Goal: Task Accomplishment & Management: Complete application form

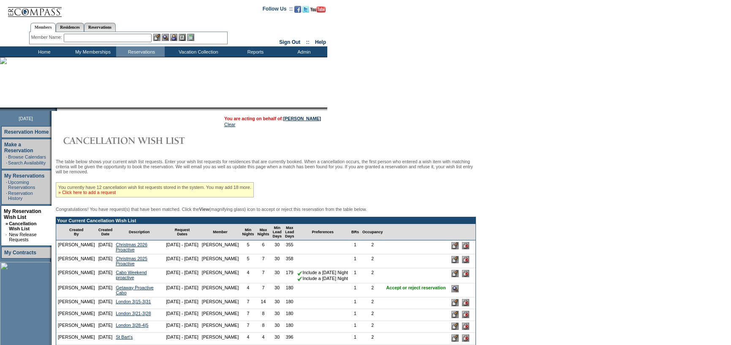
click at [116, 194] on link "» Click here to add a request" at bounding box center [86, 192] width 57 height 5
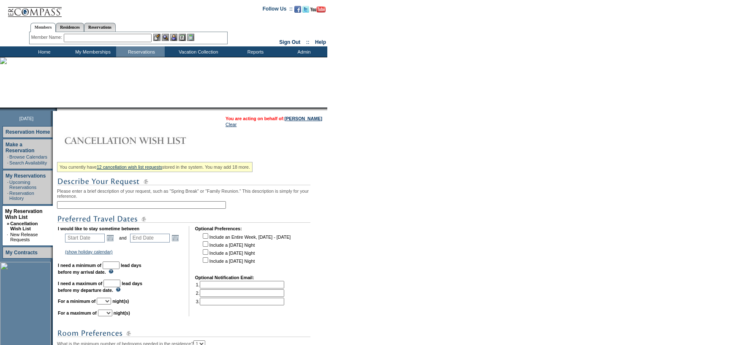
click at [118, 204] on input "text" at bounding box center [141, 205] width 169 height 8
type input "P"
type input "Cabo 1/21-1/26"
click at [113, 240] on link "Open the calendar popup." at bounding box center [110, 237] width 9 height 9
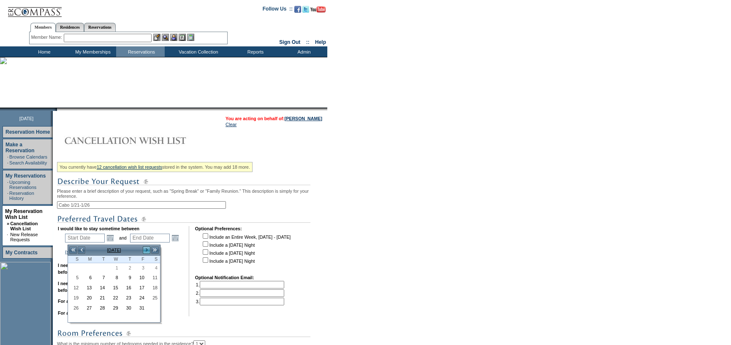
click at [144, 249] on link ">" at bounding box center [146, 250] width 8 height 8
click at [82, 248] on link "<" at bounding box center [81, 250] width 8 height 8
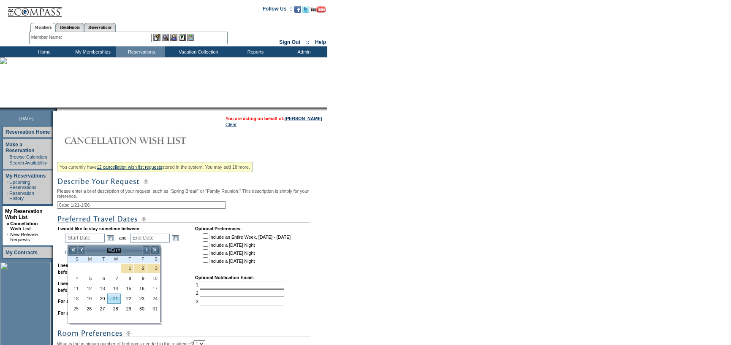
click at [115, 299] on link "21" at bounding box center [114, 298] width 12 height 9
type input "2026-01-21"
type input "2026-01-22"
type input "1/21/2026"
type input "1/22/2026"
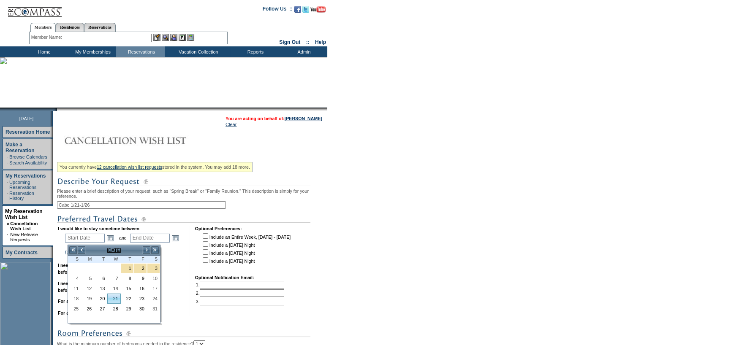
type input "113"
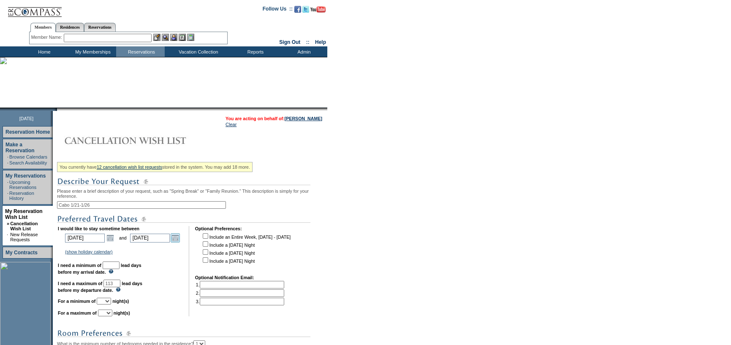
click at [177, 238] on link "Open the calendar popup." at bounding box center [174, 237] width 9 height 9
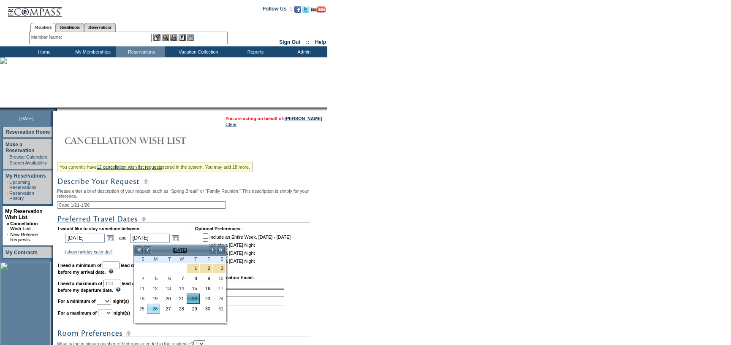
click at [155, 305] on link "26" at bounding box center [153, 308] width 12 height 9
type input "2026-01-26"
type input "1/26/2026"
type input "117"
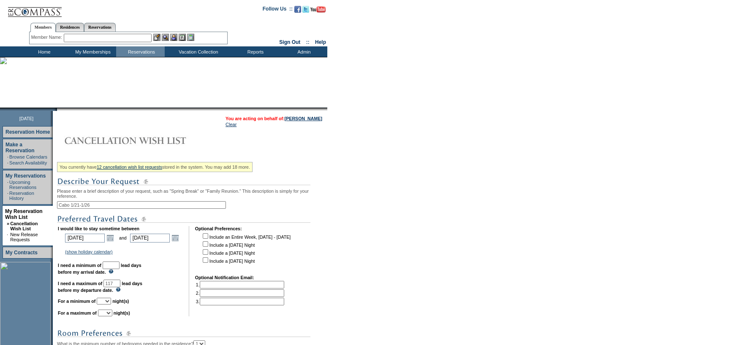
click at [119, 265] on input "text" at bounding box center [111, 266] width 17 height 8
type input "30"
click at [110, 301] on select "1 2 3 4 5 6 7 8 9 10 11 12 13 14" at bounding box center [104, 301] width 14 height 7
select select "4"
click at [107, 301] on select "1 2 3 4 5 6 7 8 9 10 11 12 13 14" at bounding box center [104, 301] width 14 height 7
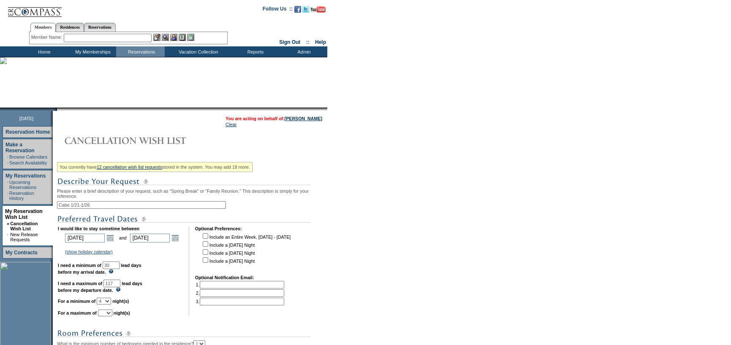
click at [112, 317] on select "1 2 3 4 5 6 7 8 9 10 11 12 13 14" at bounding box center [105, 313] width 14 height 7
select select "5"
click at [108, 314] on select "1 2 3 4 5 6 7 8 9 10 11 12 13 14" at bounding box center [105, 313] width 14 height 7
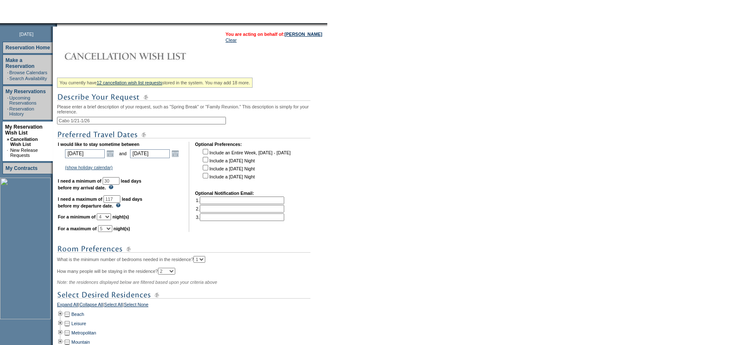
scroll to position [211, 0]
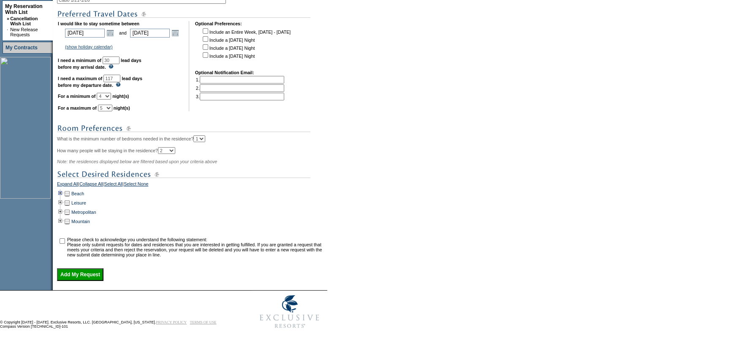
click at [62, 190] on td at bounding box center [60, 193] width 7 height 9
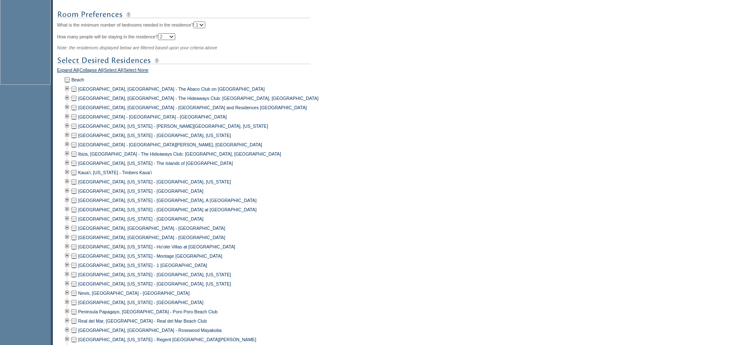
scroll to position [338, 0]
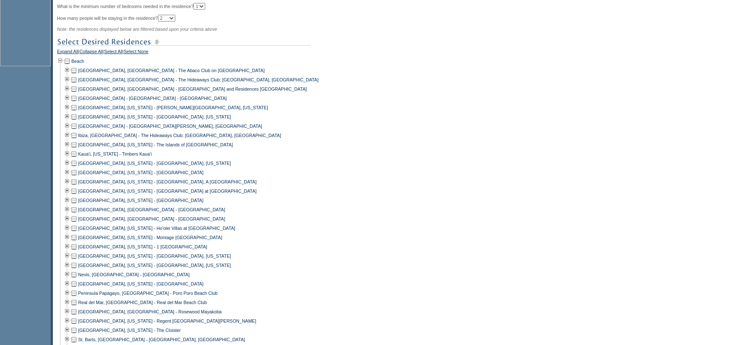
click at [75, 214] on td at bounding box center [73, 209] width 7 height 9
click at [68, 223] on td at bounding box center [67, 218] width 7 height 9
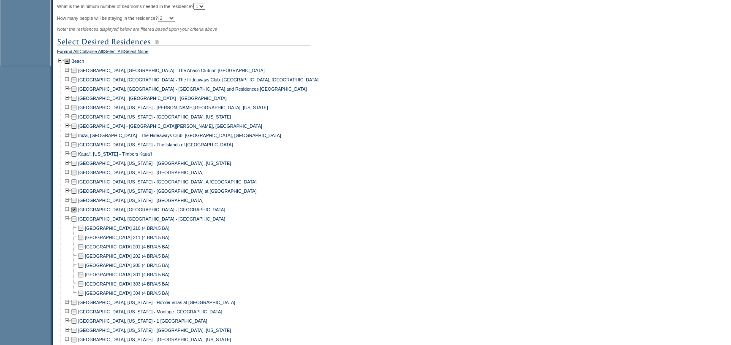
click at [76, 222] on td at bounding box center [73, 218] width 7 height 9
click at [82, 233] on td at bounding box center [80, 228] width 7 height 9
click at [83, 240] on td at bounding box center [80, 237] width 7 height 9
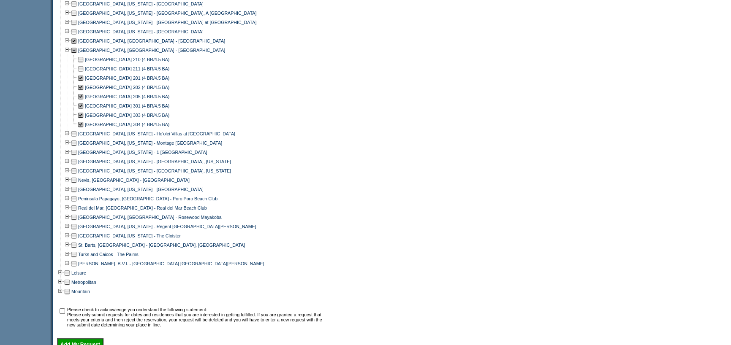
click at [64, 314] on input "checkbox" at bounding box center [62, 310] width 5 height 5
checkbox input "true"
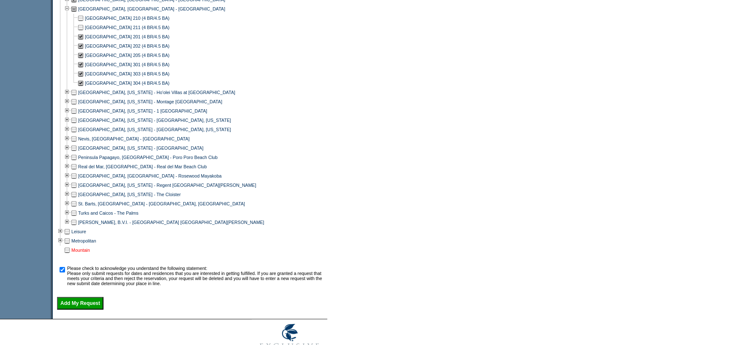
scroll to position [584, 0]
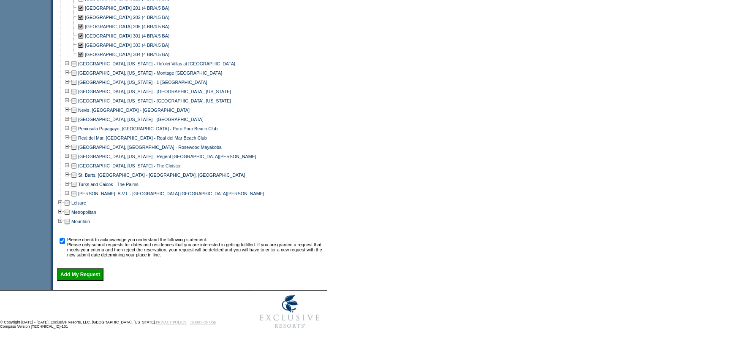
click at [91, 274] on input "Add My Request" at bounding box center [80, 274] width 46 height 13
